Goal: Check status: Check status

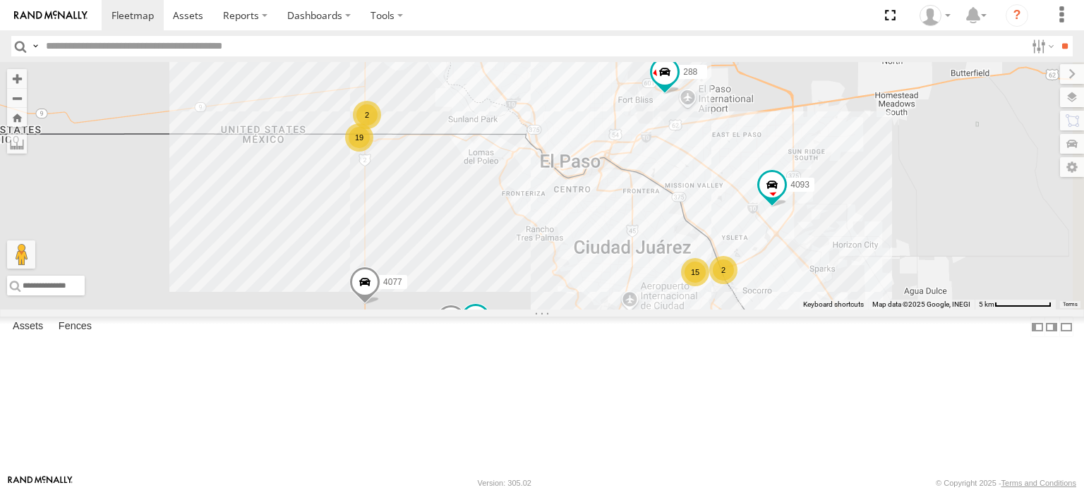
scroll to position [1059, 0]
click at [0, 0] on div "FOXCONN" at bounding box center [0, 0] width 0 height 0
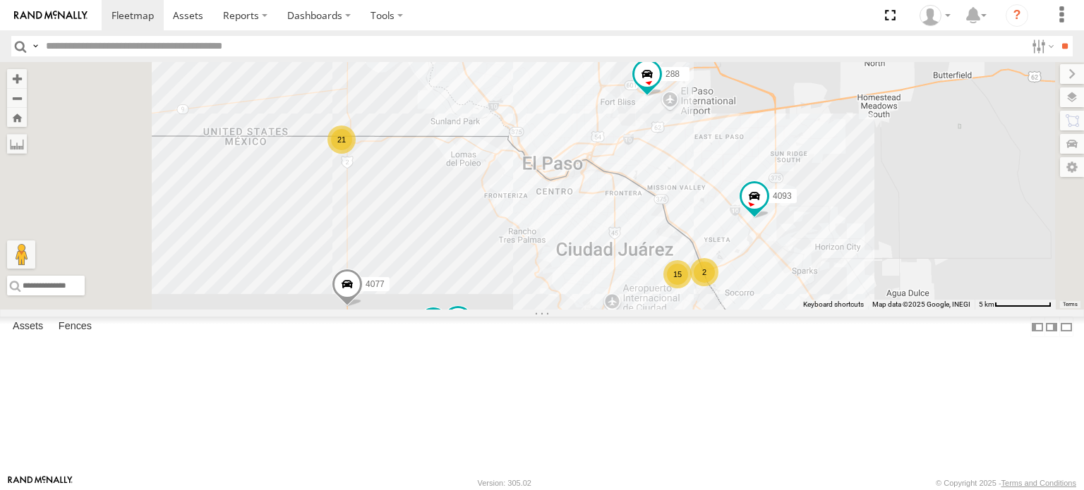
scroll to position [776, 0]
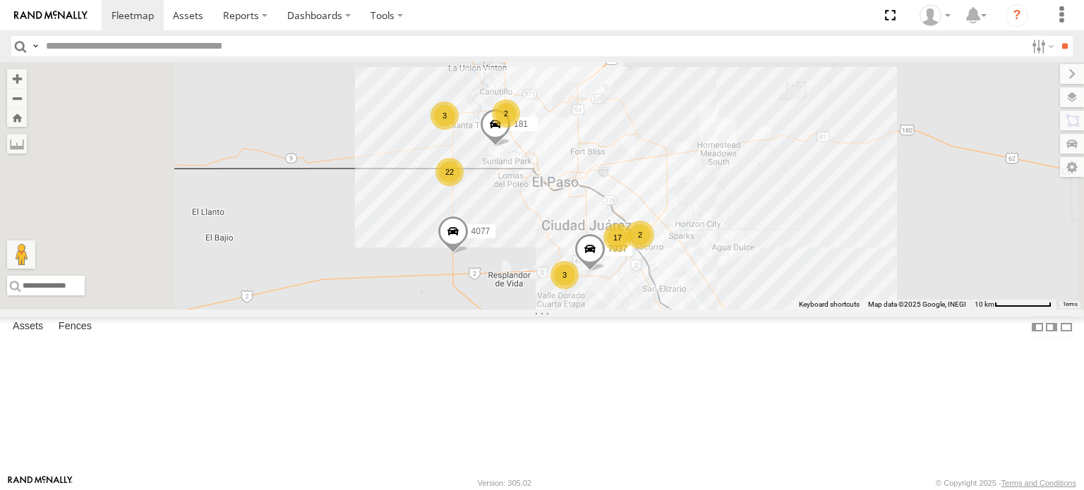
scroll to position [776, 0]
click at [0, 0] on div "C6786" at bounding box center [0, 0] width 0 height 0
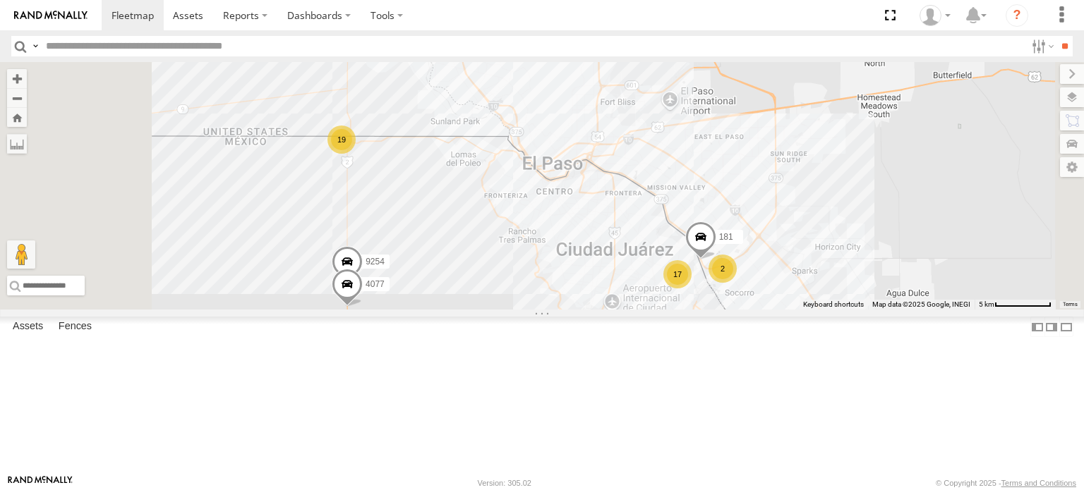
click at [0, 0] on div "C6786" at bounding box center [0, 0] width 0 height 0
